Goal: Task Accomplishment & Management: Use online tool/utility

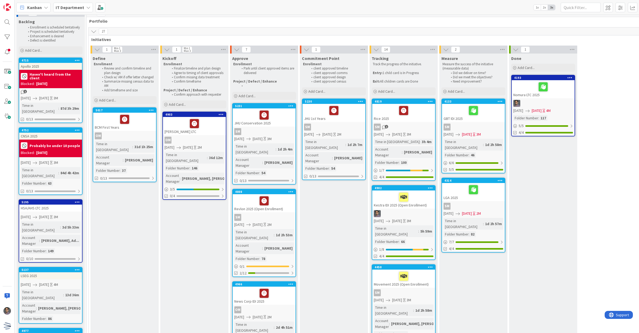
scroll to position [5, 0]
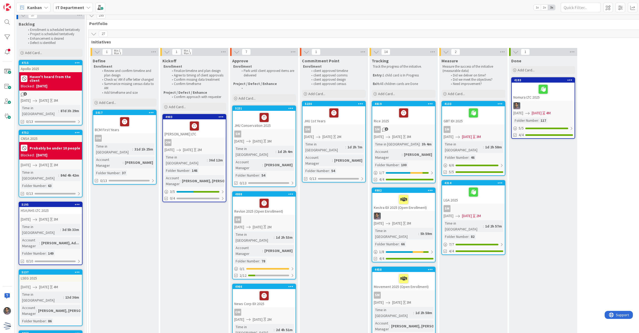
click at [47, 67] on div "Apollo 2025" at bounding box center [50, 68] width 63 height 7
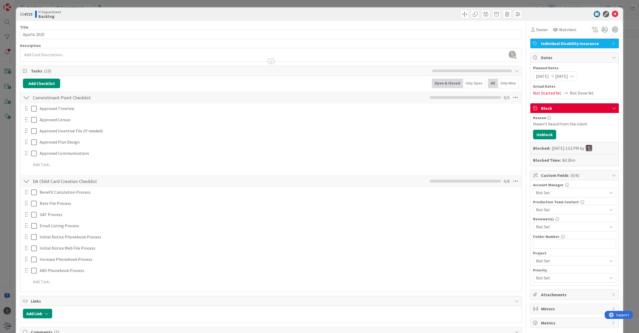
click at [536, 78] on span "[DATE]" at bounding box center [542, 76] width 13 height 6
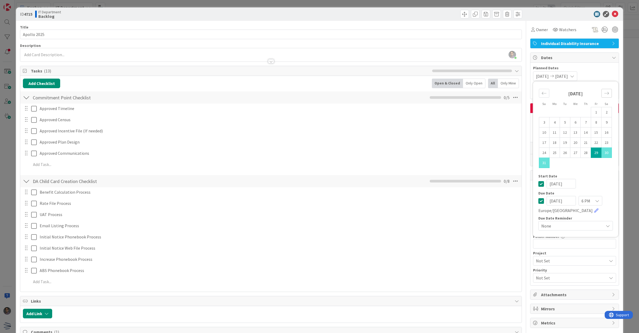
click at [607, 96] on div "Move forward to switch to the next month." at bounding box center [607, 93] width 10 height 9
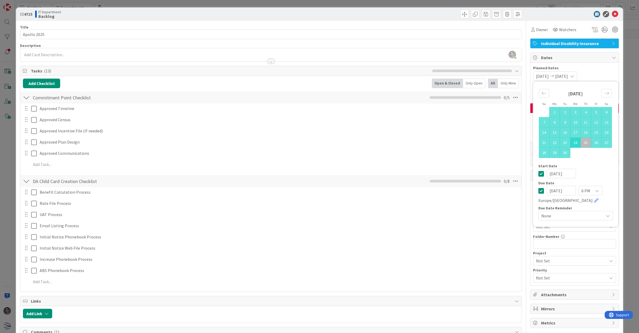
click at [573, 145] on td "24" at bounding box center [576, 142] width 10 height 10
type input "[DATE]"
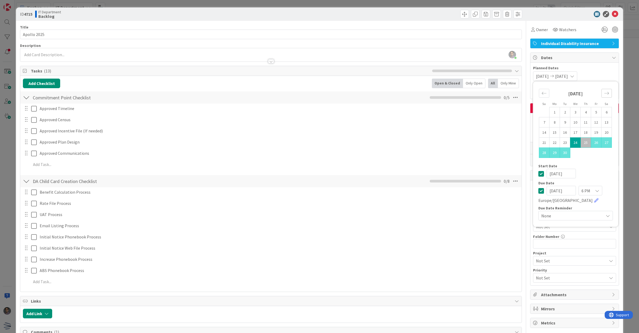
click at [605, 93] on icon "Move forward to switch to the next month." at bounding box center [607, 93] width 5 height 3
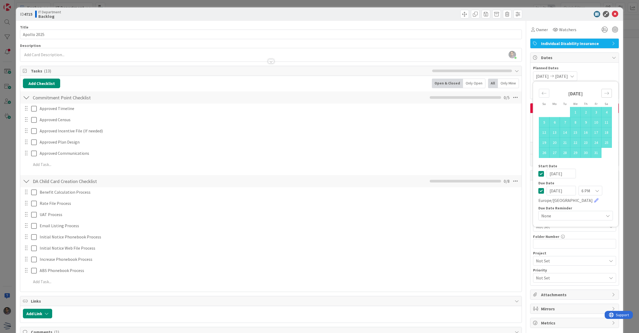
click at [605, 93] on icon "Move forward to switch to the next month." at bounding box center [607, 93] width 5 height 3
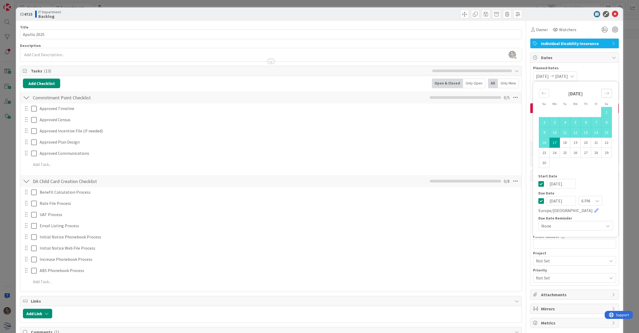
click at [605, 91] on icon "Move forward to switch to the next month." at bounding box center [607, 93] width 5 height 5
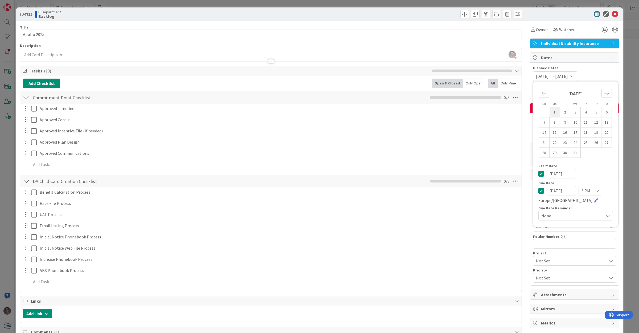
click at [550, 110] on td "1" at bounding box center [555, 112] width 10 height 10
type input "[DATE]"
click at [596, 71] on div "Planned Dates [DATE] [DATE] Su Mo Tu We Th Fr Sa [DATE] 1 2 3 4 5 6 7 8 9 10 11…" at bounding box center [574, 73] width 83 height 16
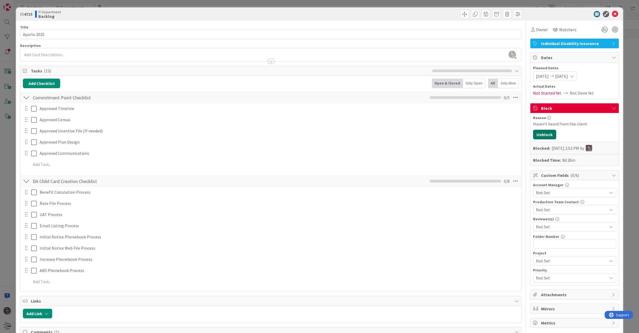
click at [540, 136] on button "Unblock" at bounding box center [544, 135] width 23 height 10
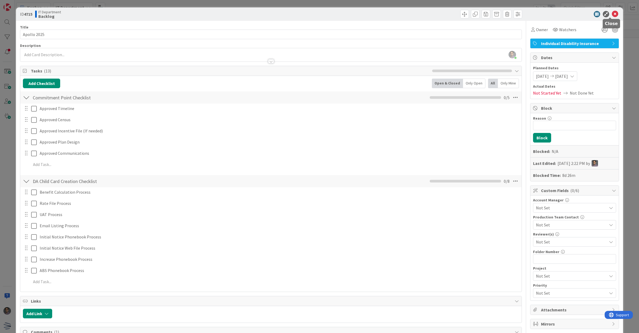
click at [612, 15] on icon at bounding box center [615, 14] width 6 height 6
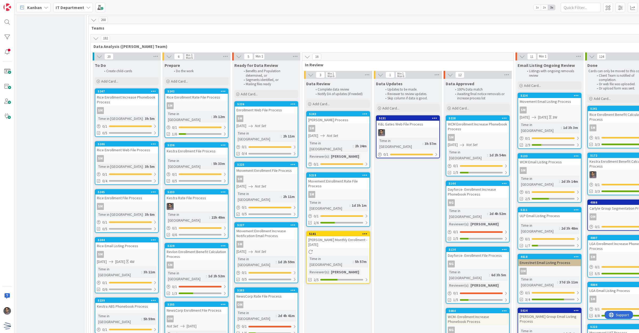
scroll to position [1244, 0]
